Goal: Task Accomplishment & Management: Manage account settings

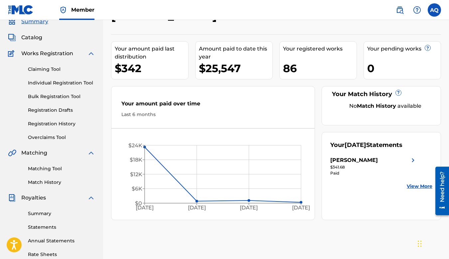
scroll to position [32, 0]
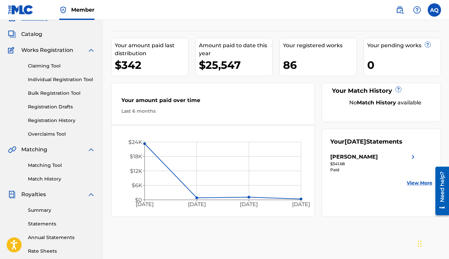
click at [53, 179] on link "Match History" at bounding box center [61, 179] width 67 height 7
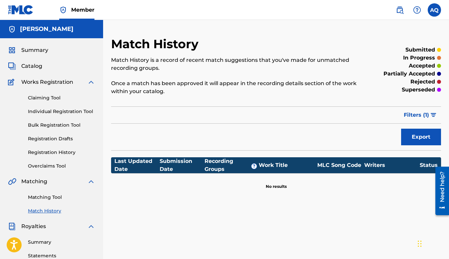
click at [430, 8] on label at bounding box center [434, 9] width 13 height 13
click at [434, 10] on input "AQ [PERSON_NAME] [EMAIL_ADDRESS][DOMAIN_NAME] Notification Preferences Profile …" at bounding box center [434, 10] width 0 height 0
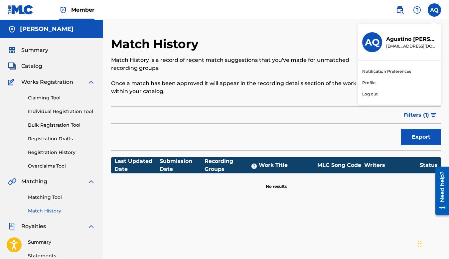
click at [369, 96] on p "Log out" at bounding box center [370, 94] width 16 height 6
click at [434, 10] on input "AQ [PERSON_NAME] [EMAIL_ADDRESS][DOMAIN_NAME] Notification Preferences Profile …" at bounding box center [434, 10] width 0 height 0
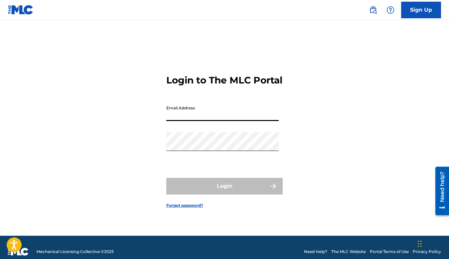
click at [207, 117] on input "Email Address" at bounding box center [222, 111] width 112 height 19
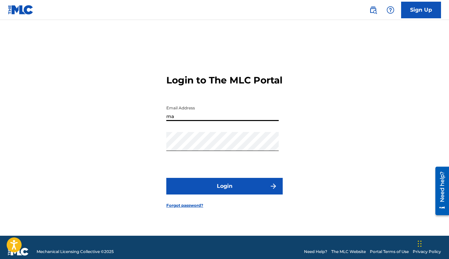
type input "m"
type input "[EMAIL_ADDRESS][DOMAIN_NAME]"
click at [222, 187] on button "Login" at bounding box center [224, 186] width 116 height 17
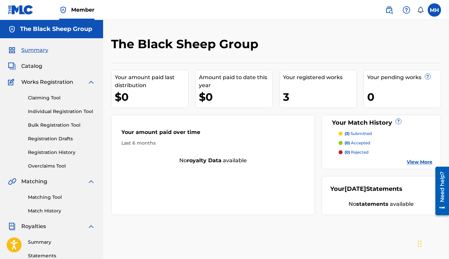
click at [355, 135] on p "(3) submitted" at bounding box center [357, 134] width 27 height 6
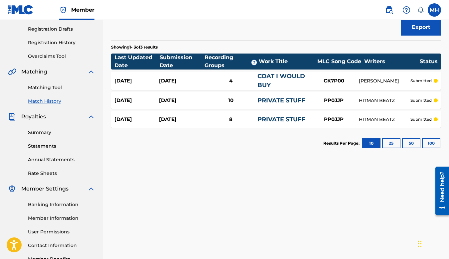
scroll to position [108, 0]
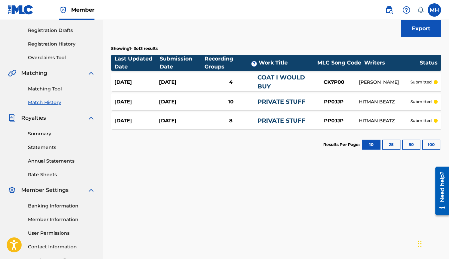
click at [172, 100] on div "[DATE]" at bounding box center [181, 102] width 45 height 8
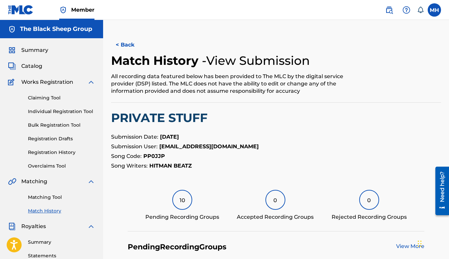
click at [27, 10] on img at bounding box center [21, 10] width 26 height 10
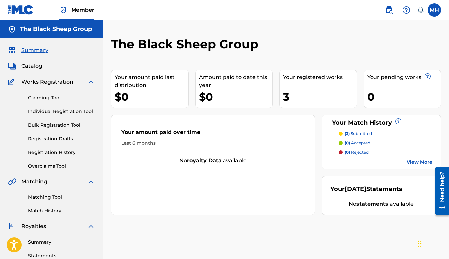
click at [433, 9] on label at bounding box center [434, 9] width 13 height 13
click at [434, 10] on input "[PERSON_NAME] [PERSON_NAME] [EMAIL_ADDRESS][DOMAIN_NAME] Notification Preferenc…" at bounding box center [434, 10] width 0 height 0
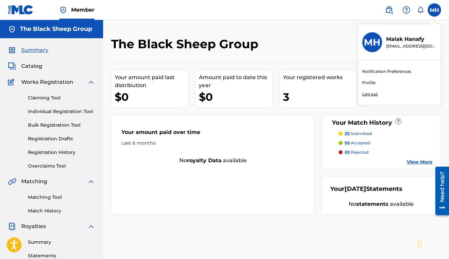
click at [367, 93] on p "Log out" at bounding box center [370, 94] width 16 height 6
click at [434, 10] on input "[PERSON_NAME] [PERSON_NAME] [EMAIL_ADDRESS][DOMAIN_NAME] Notification Preferenc…" at bounding box center [434, 10] width 0 height 0
